Goal: Task Accomplishment & Management: Complete application form

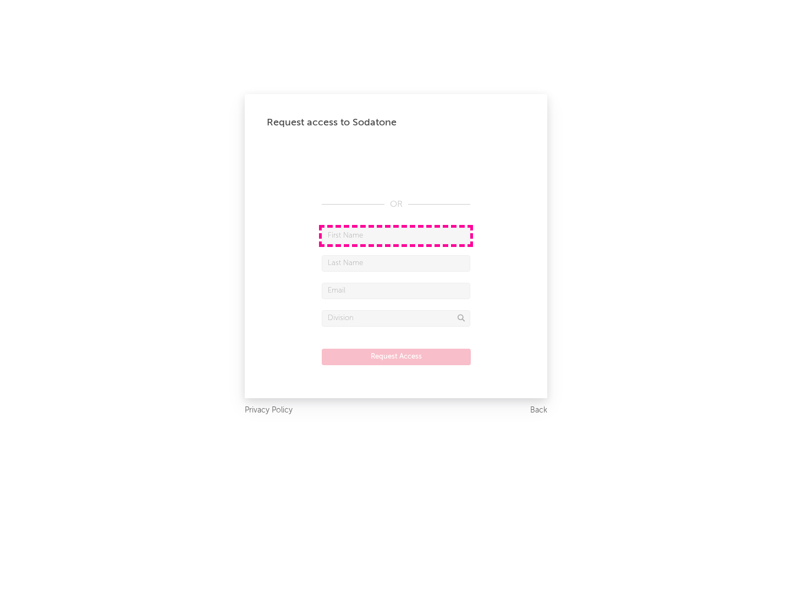
click at [396, 235] on input "text" at bounding box center [396, 236] width 148 height 16
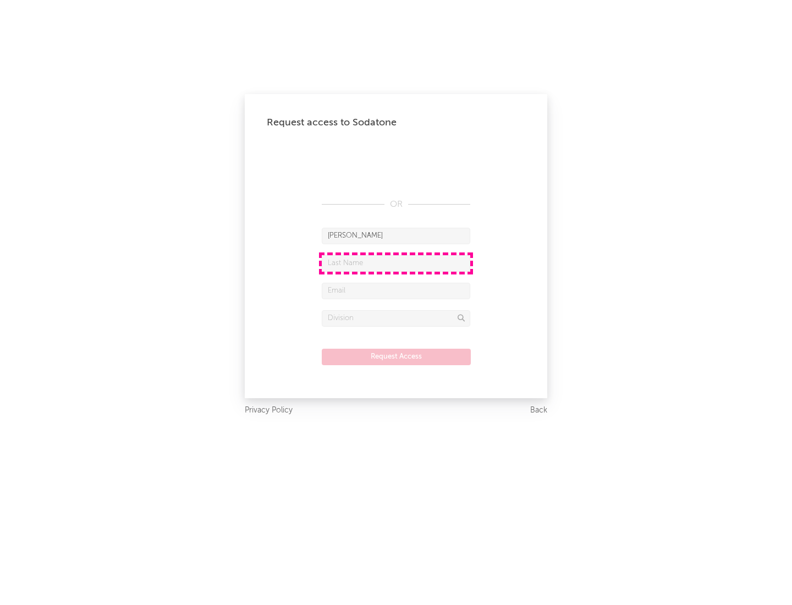
type input "[PERSON_NAME]"
click at [396, 263] on input "text" at bounding box center [396, 263] width 148 height 16
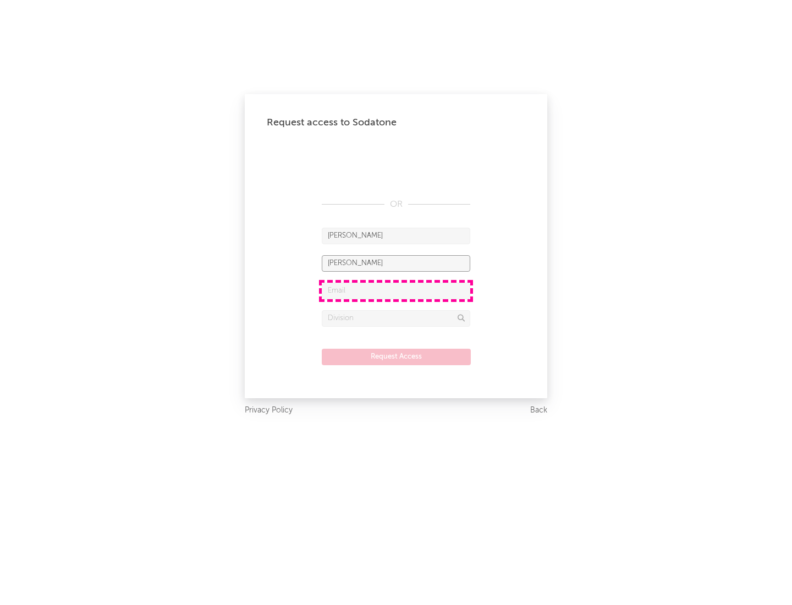
type input "[PERSON_NAME]"
click at [396, 290] on input "text" at bounding box center [396, 291] width 148 height 16
type input "[EMAIL_ADDRESS][DOMAIN_NAME]"
click at [396, 318] on input "text" at bounding box center [396, 318] width 148 height 16
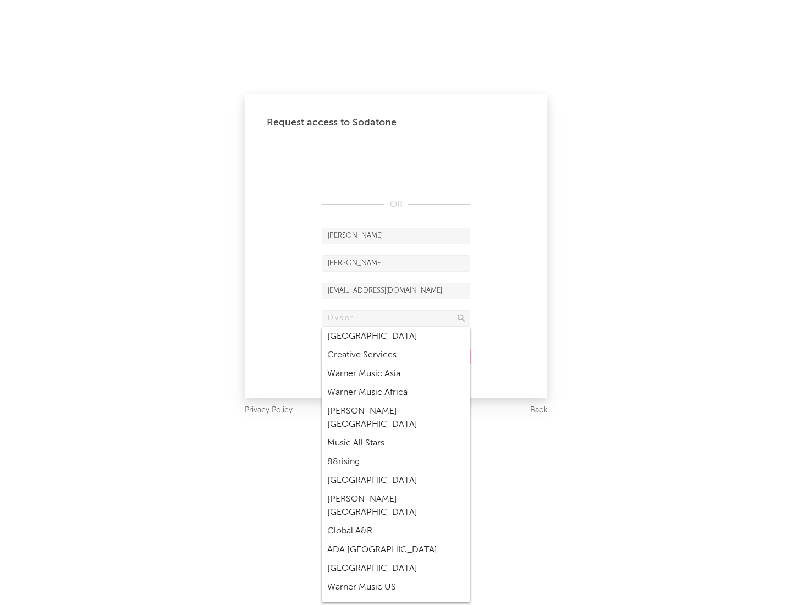
click at [396, 434] on div "Music All Stars" at bounding box center [396, 443] width 148 height 19
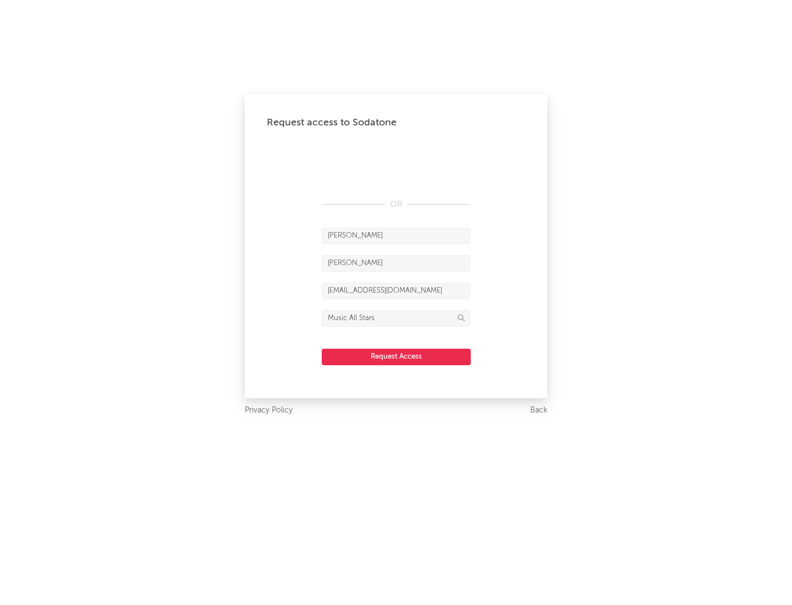
type input "Music All Stars"
click at [396, 356] on button "Request Access" at bounding box center [396, 357] width 149 height 16
